Goal: Transaction & Acquisition: Subscribe to service/newsletter

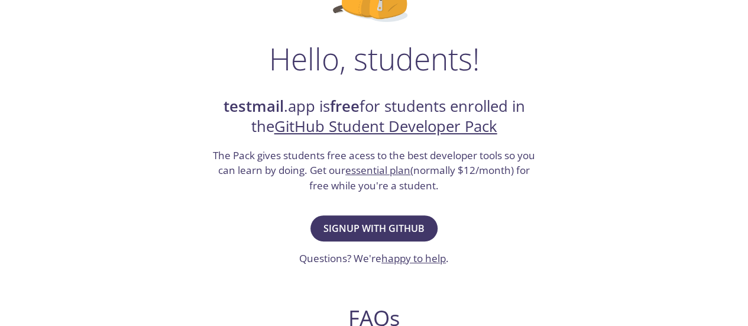
scroll to position [145, 0]
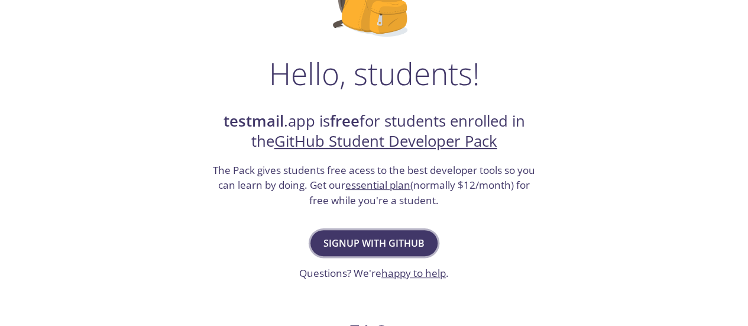
click at [411, 235] on span "Signup with GitHub" at bounding box center [373, 243] width 101 height 17
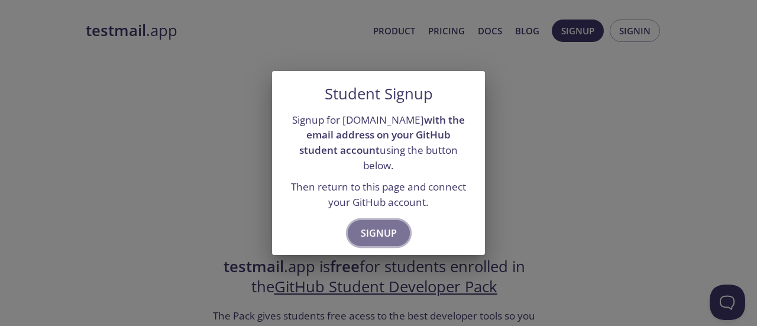
click at [394, 225] on span "Signup" at bounding box center [379, 233] width 36 height 17
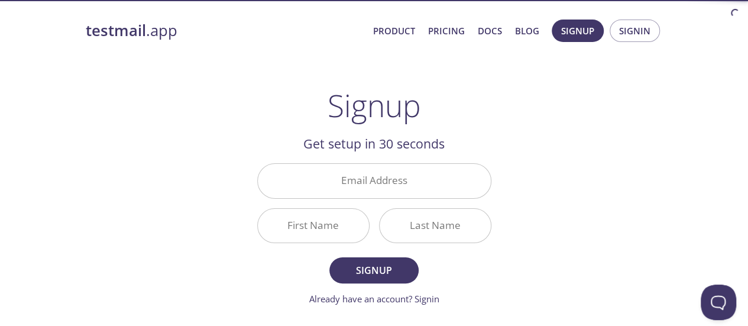
click at [393, 206] on div "Last Name" at bounding box center [435, 225] width 122 height 44
click at [379, 176] on input "Email Address" at bounding box center [374, 181] width 233 height 34
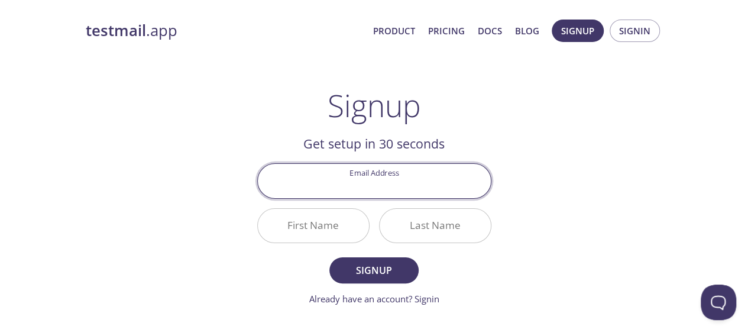
type input "[EMAIL_ADDRESS][DOMAIN_NAME]"
click at [320, 226] on input "First Name" at bounding box center [313, 226] width 111 height 34
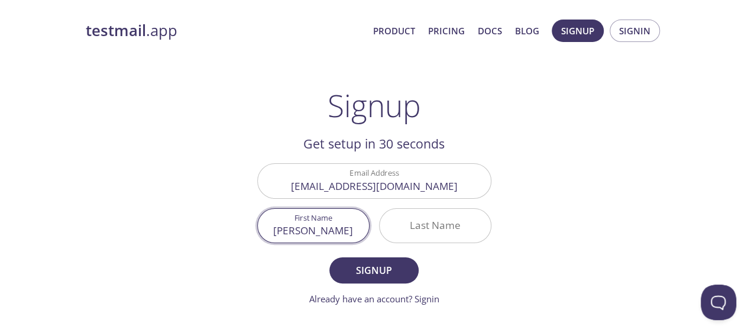
type input "[PERSON_NAME]"
click at [414, 229] on input "Last Name" at bounding box center [435, 226] width 111 height 34
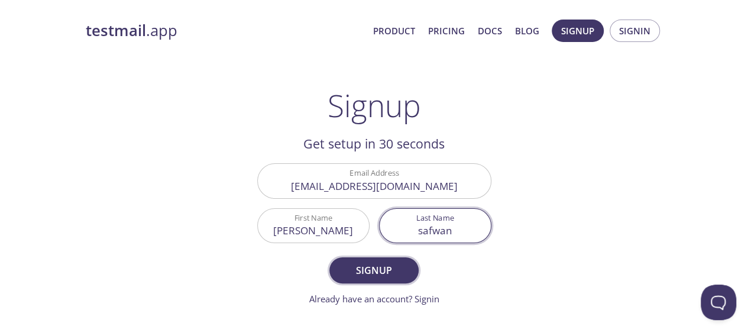
type input "safwan"
click at [364, 262] on span "Signup" at bounding box center [373, 270] width 63 height 17
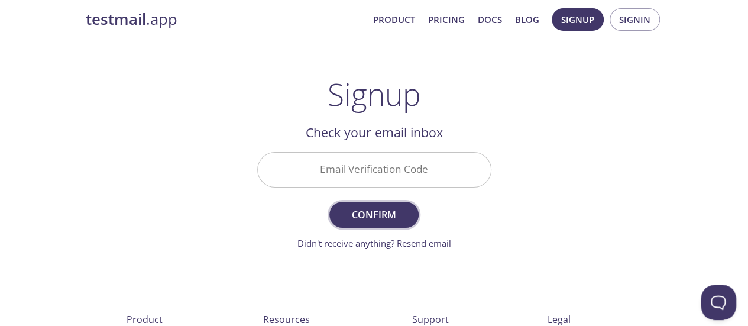
scroll to position [1, 0]
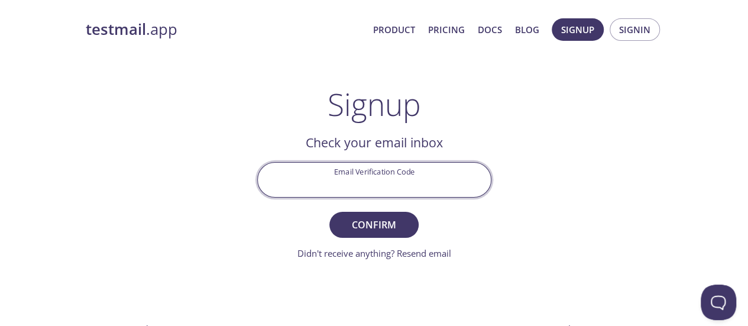
drag, startPoint x: 351, startPoint y: 192, endPoint x: 312, endPoint y: 168, distance: 45.6
click at [312, 168] on input "Email Verification Code" at bounding box center [374, 180] width 233 height 34
paste input "97U4HBU"
type input "97U4HBU"
click at [345, 226] on span "Confirm" at bounding box center [373, 224] width 63 height 17
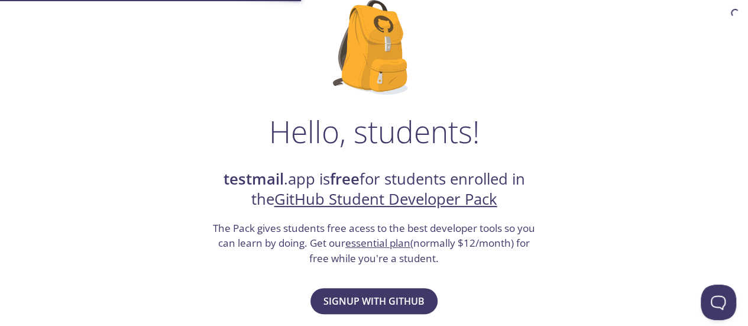
scroll to position [83, 0]
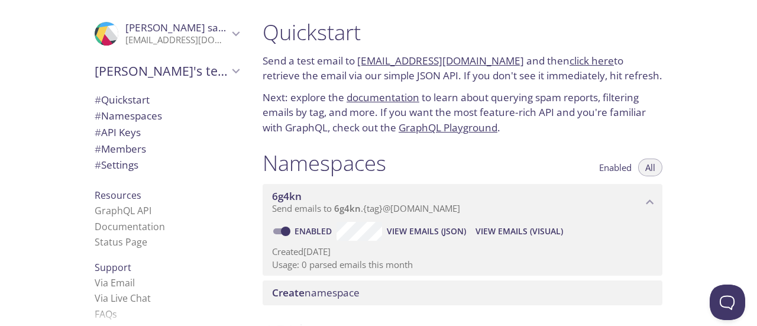
click at [607, 160] on button "Enabled" at bounding box center [615, 167] width 47 height 18
click at [647, 167] on span "All" at bounding box center [650, 167] width 10 height 0
click at [170, 165] on span "# Settings" at bounding box center [167, 164] width 144 height 15
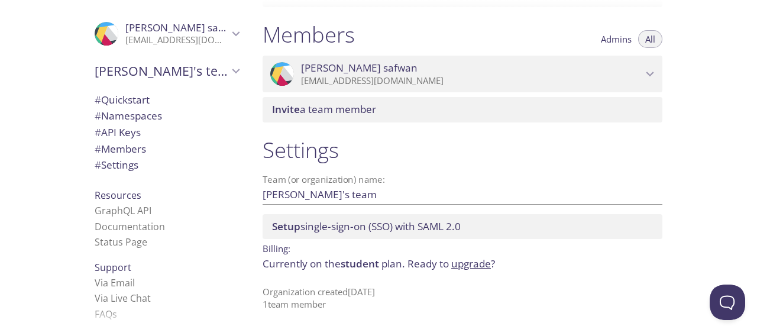
click at [189, 41] on p "[EMAIL_ADDRESS][DOMAIN_NAME]" at bounding box center [176, 40] width 103 height 12
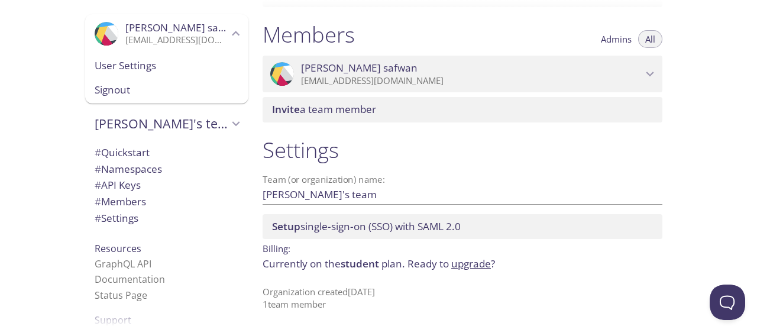
click at [169, 67] on span "User Settings" at bounding box center [167, 65] width 144 height 15
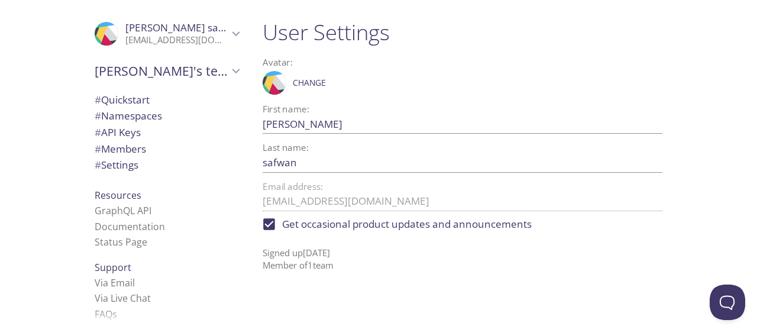
click at [137, 150] on span "# Members" at bounding box center [120, 149] width 51 height 14
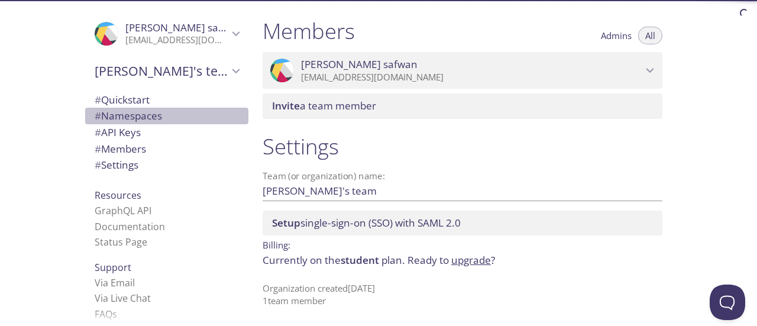
click at [128, 111] on span "# Namespaces" at bounding box center [128, 116] width 67 height 14
